Goal: Task Accomplishment & Management: Manage account settings

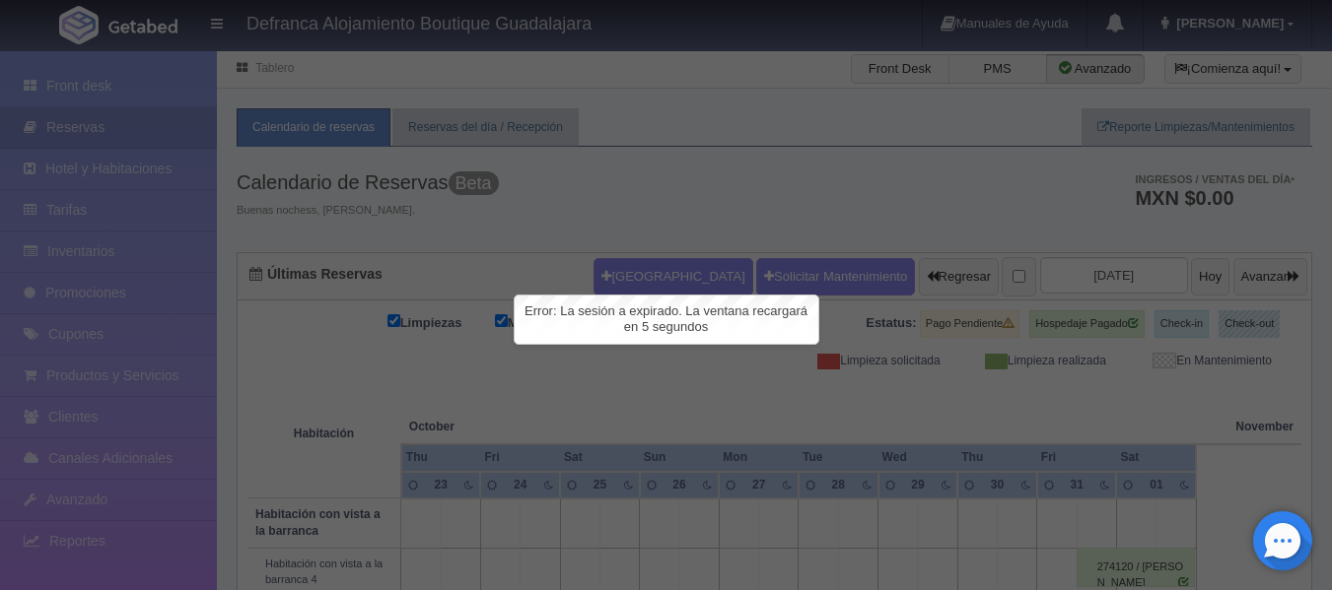
click at [601, 325] on div "Error: La sesión a expirado. La ventana recargará en 5 segundos" at bounding box center [667, 320] width 304 height 48
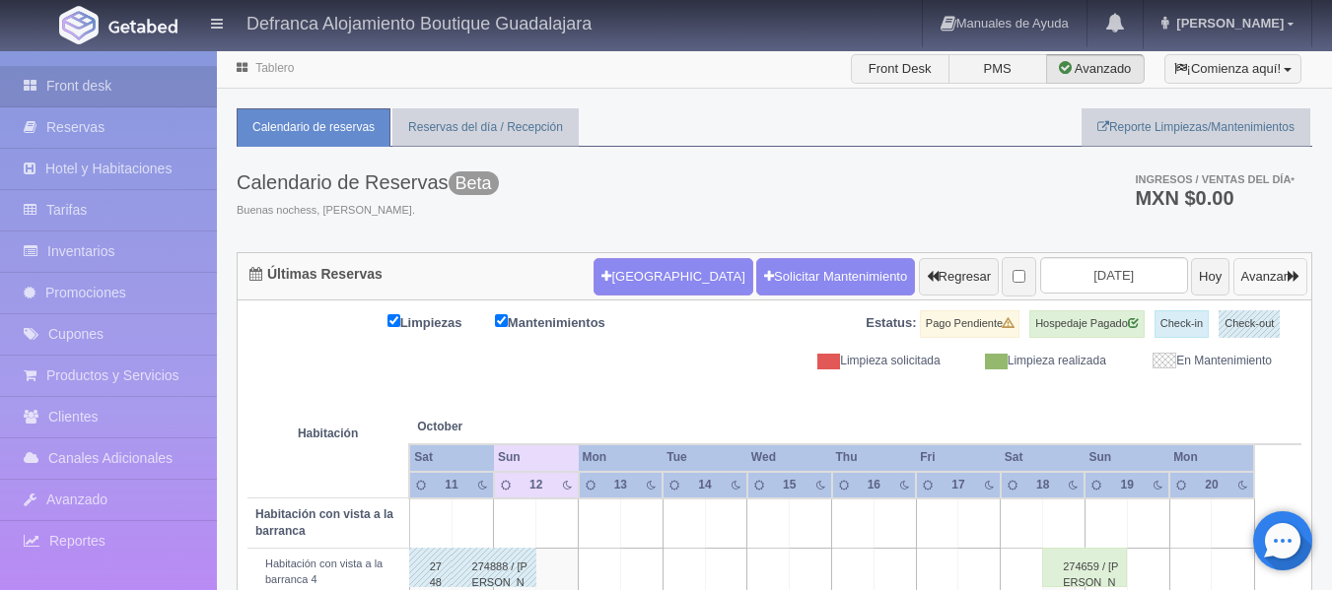
click at [1291, 281] on icon "button" at bounding box center [1293, 276] width 12 height 13
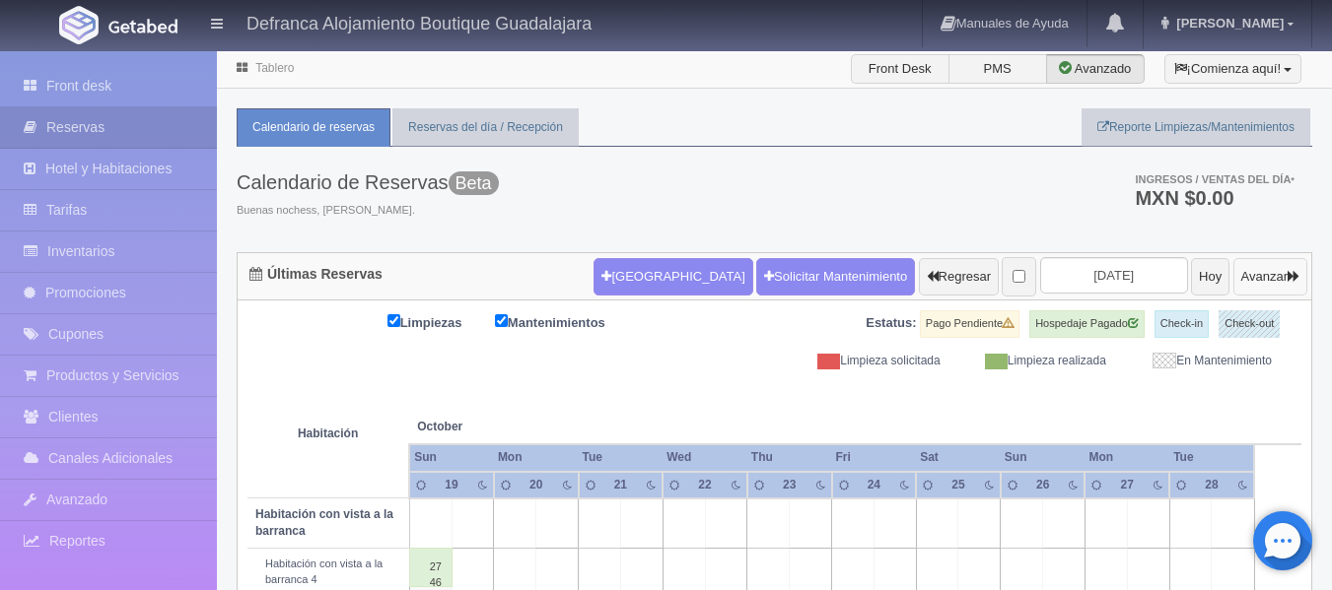
click at [1290, 274] on icon "button" at bounding box center [1293, 276] width 12 height 13
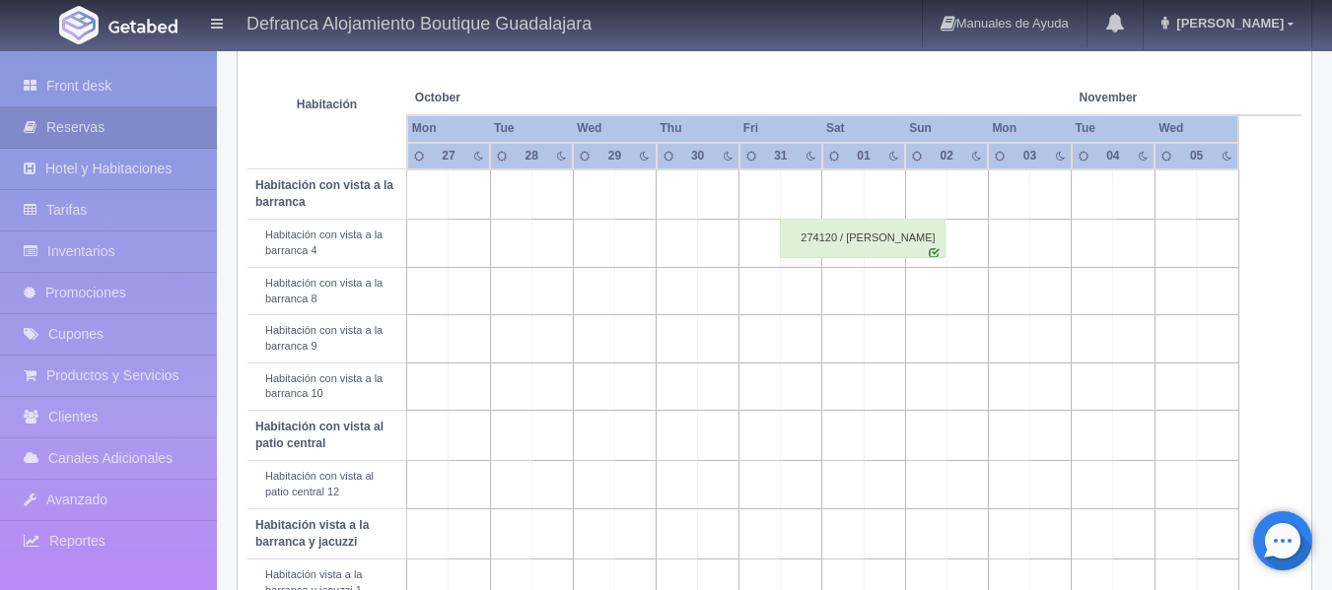
scroll to position [296, 0]
